Goal: Find specific page/section: Find specific page/section

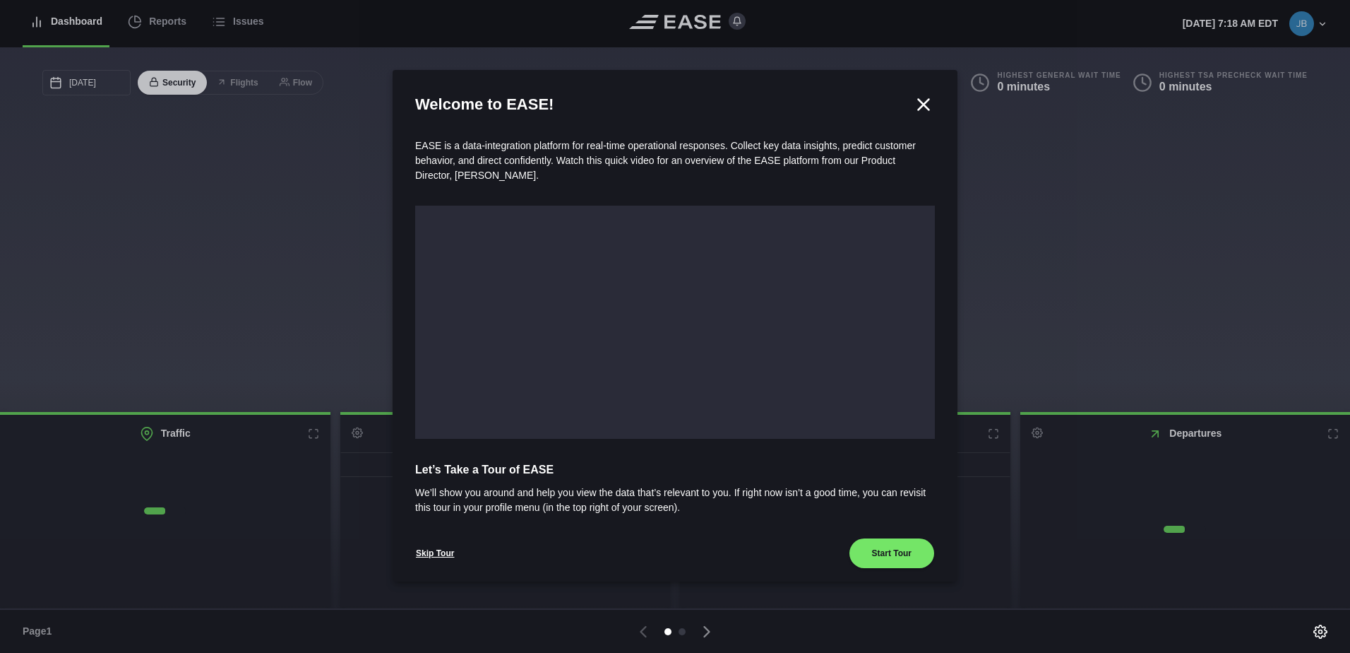
click at [917, 102] on icon at bounding box center [923, 104] width 21 height 21
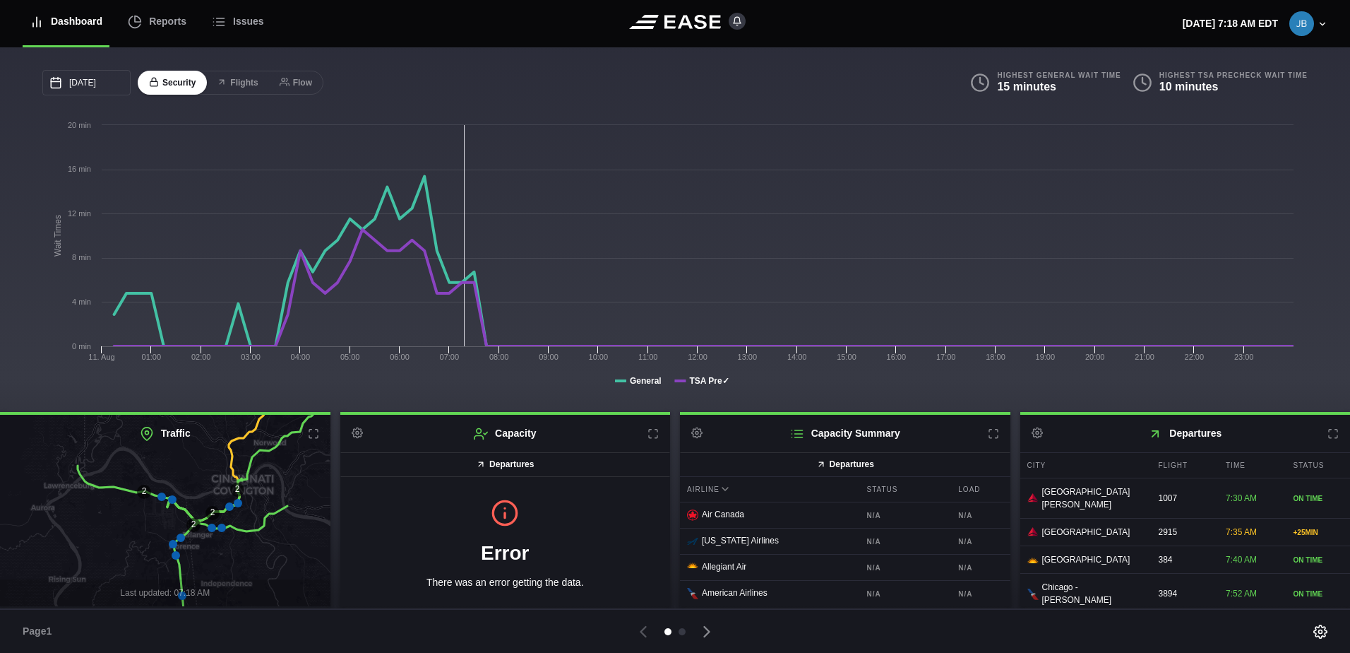
click at [1329, 435] on icon at bounding box center [1333, 433] width 11 height 11
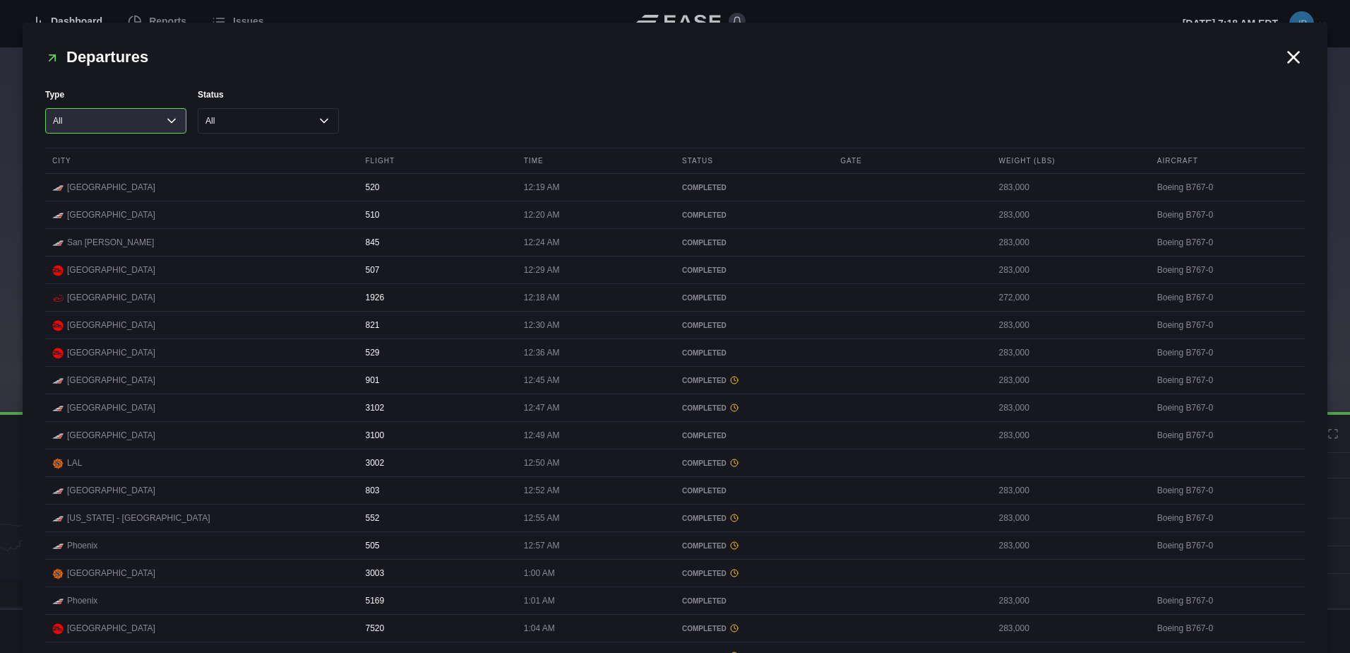
click at [147, 119] on select "All Cargo Passenger" at bounding box center [115, 120] width 141 height 25
select select "passenger"
click at [45, 108] on select "All Cargo Passenger" at bounding box center [115, 120] width 141 height 25
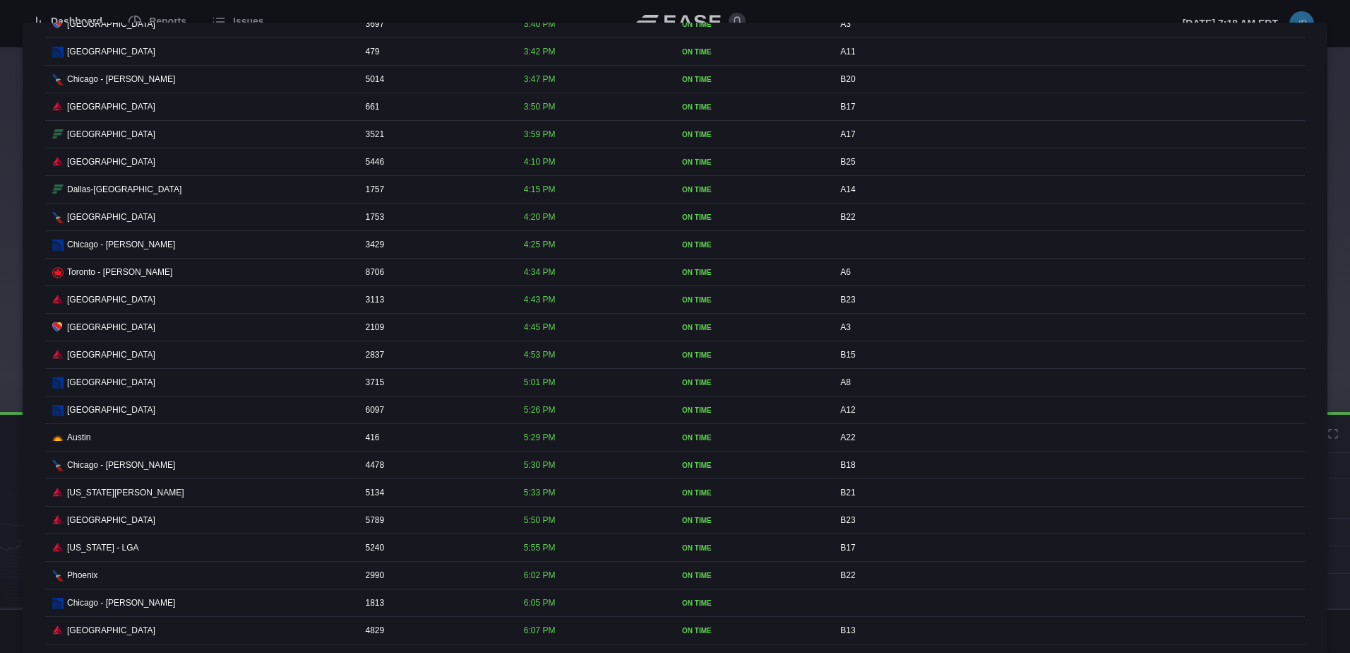
scroll to position [2966, 0]
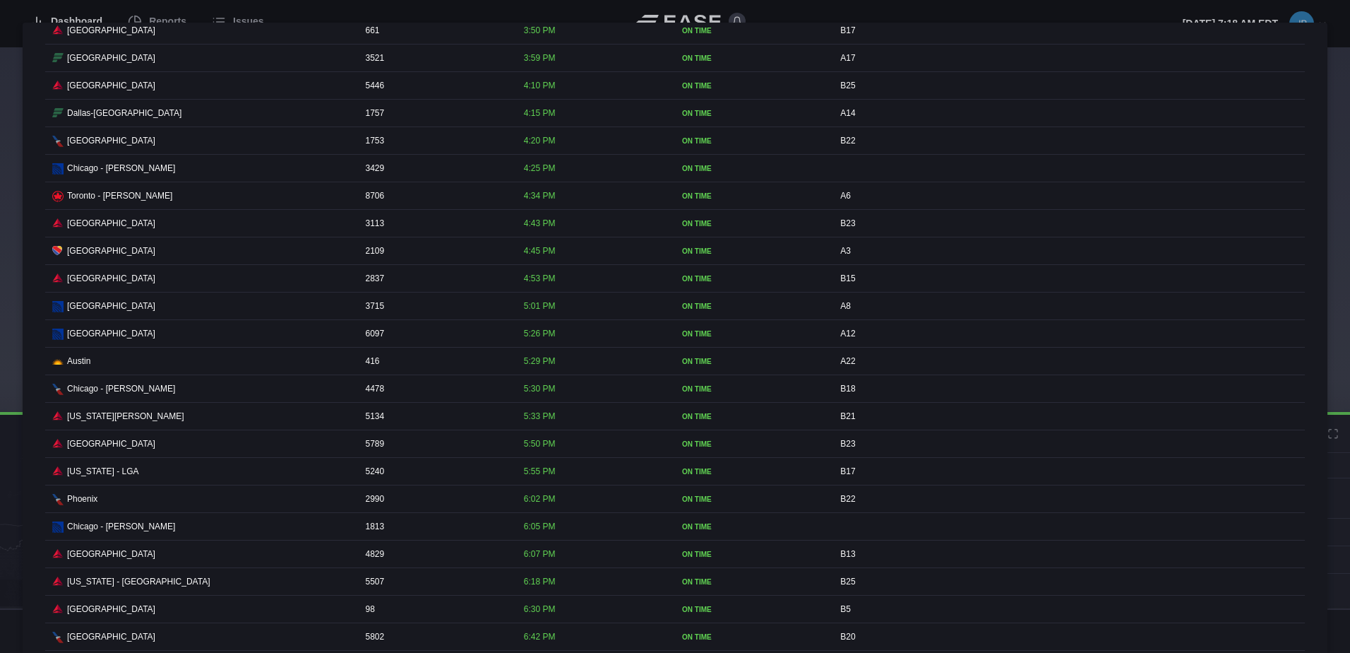
click at [1258, 11] on div at bounding box center [675, 326] width 1350 height 653
